Goal: Book appointment/travel/reservation

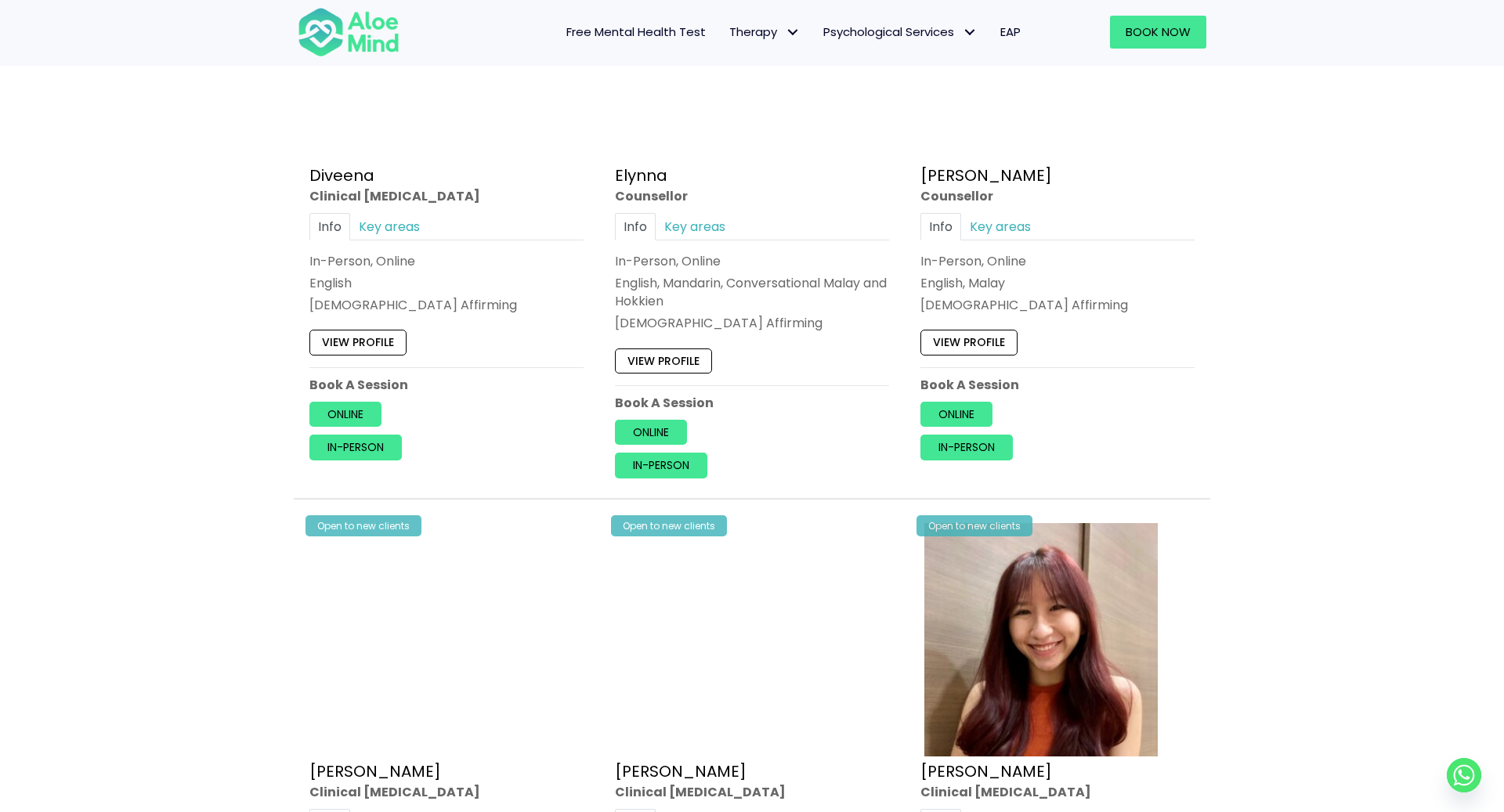
scroll to position [4804, 0]
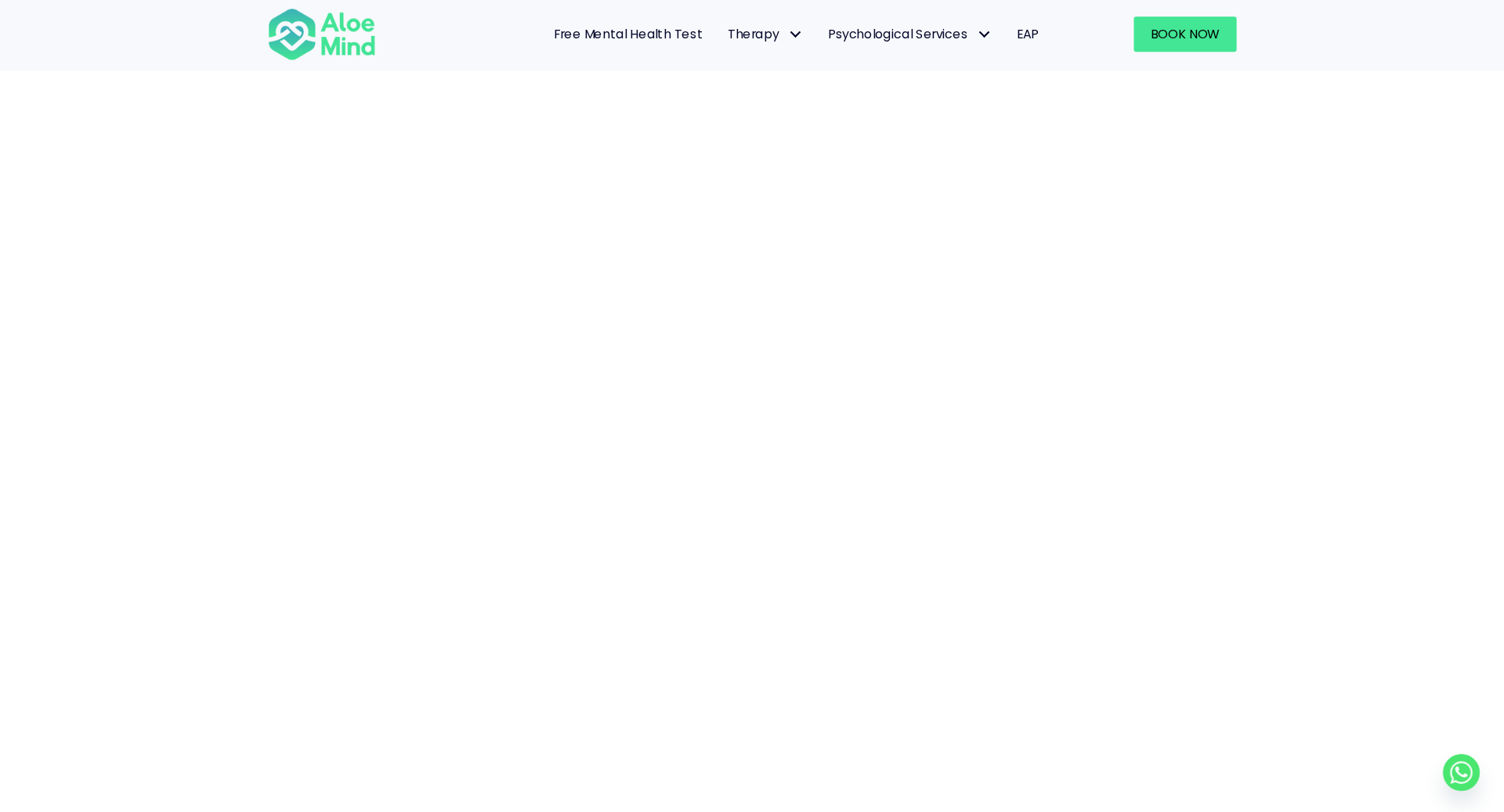
scroll to position [200, 0]
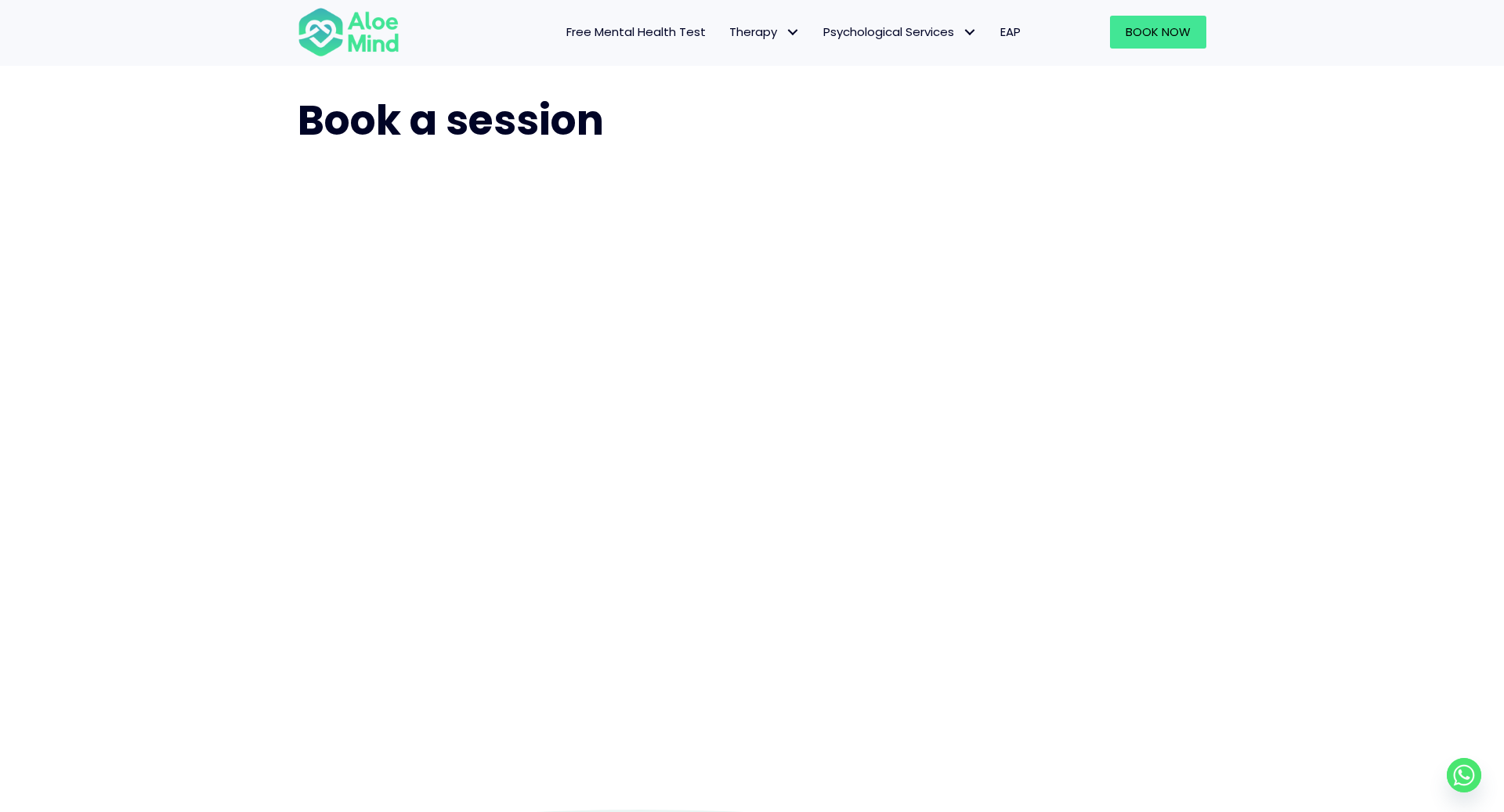
scroll to position [32, 0]
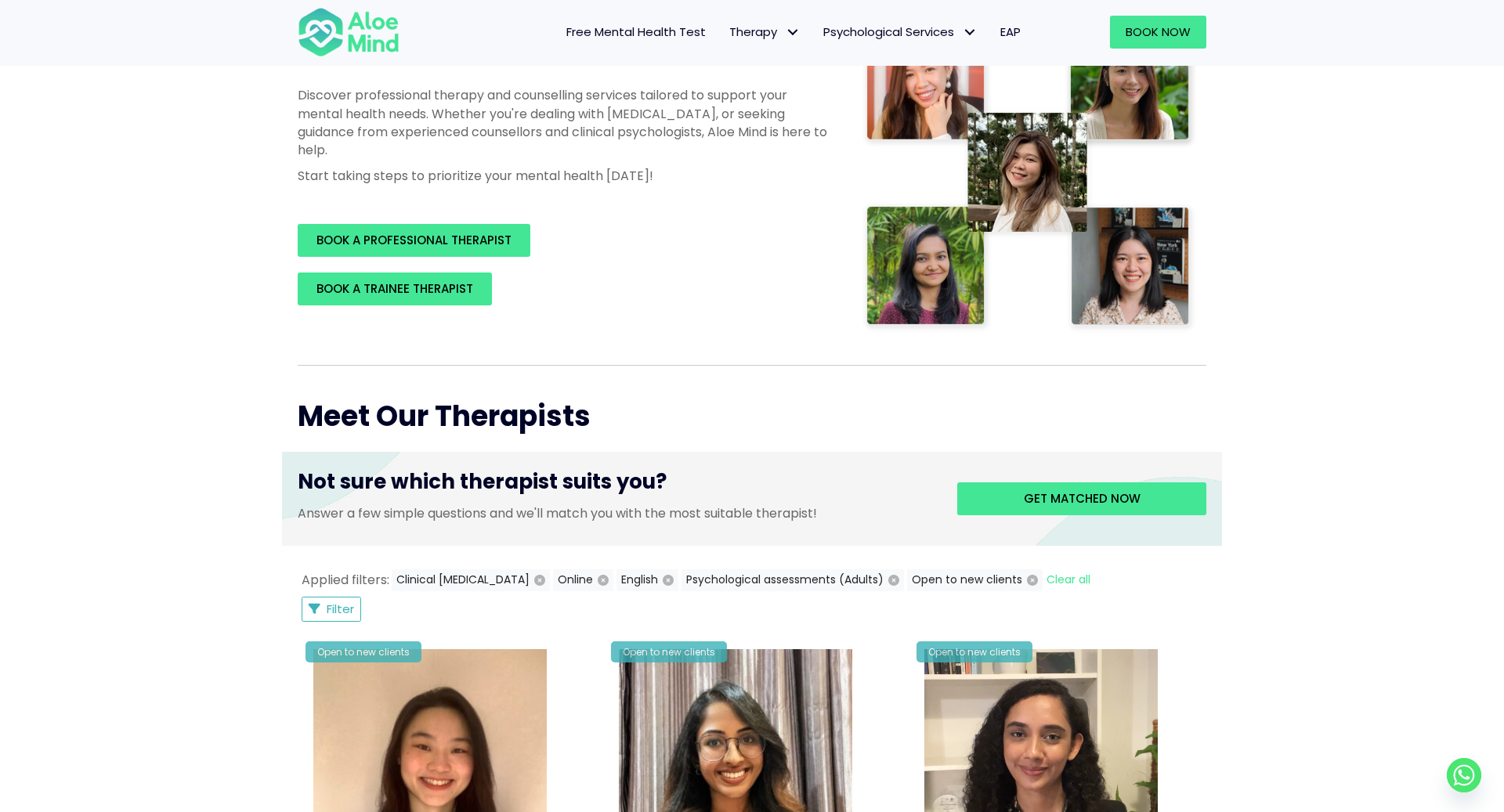
scroll to position [86, 0]
